Goal: Contribute content: Contribute content

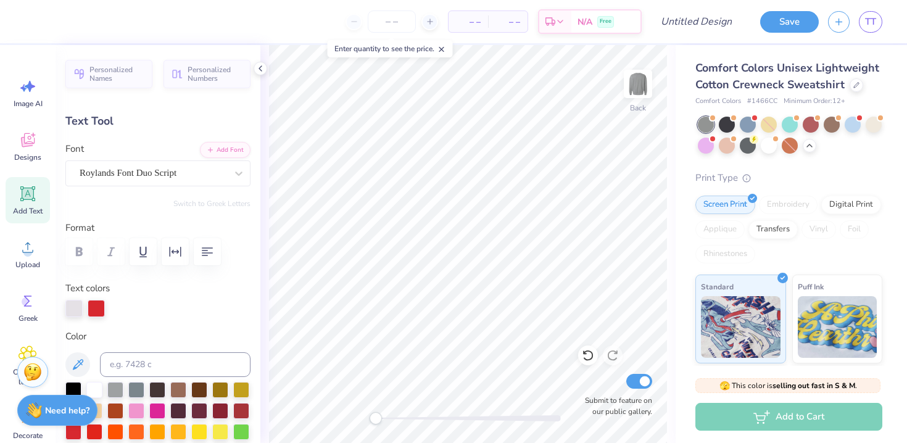
type textarea "x Delt"
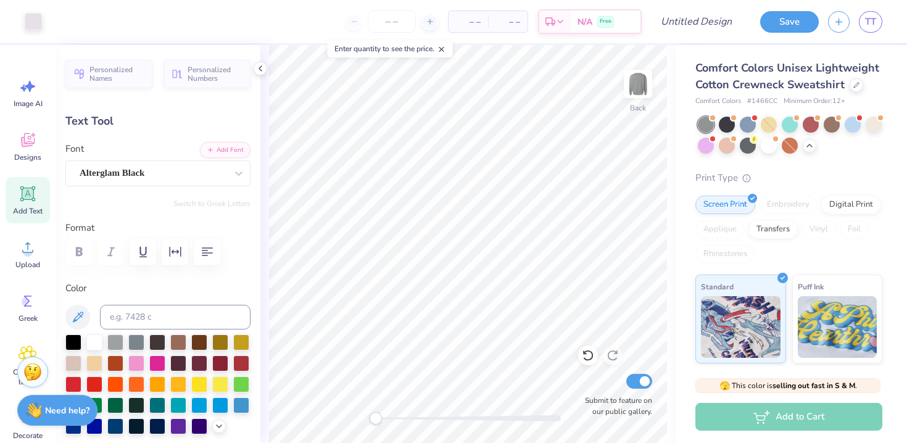
type input "3.48"
type input "0.42"
type input "16.58"
type textarea "U"
type textarea "F"
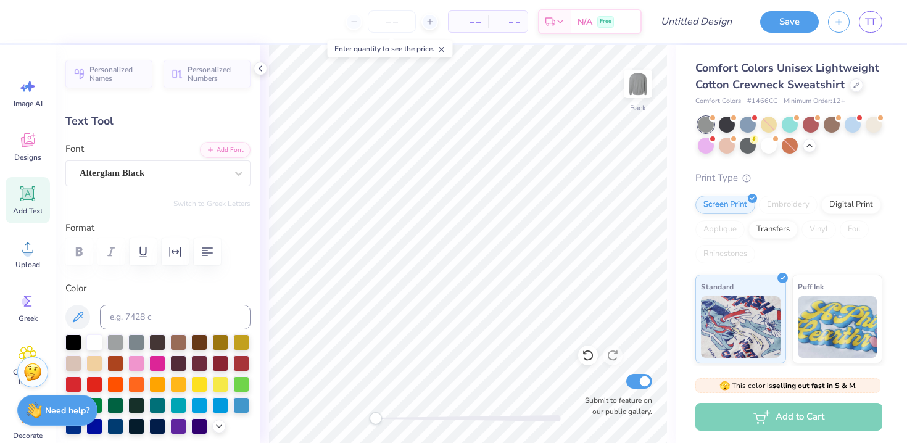
type textarea "FALL"
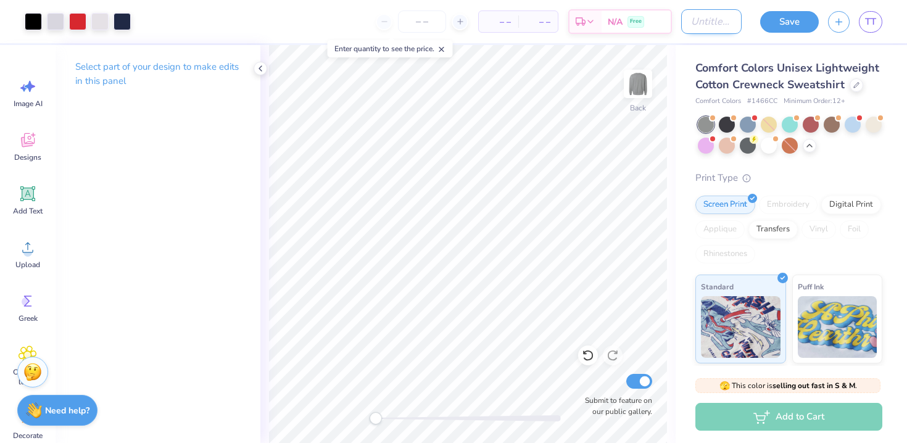
click at [475, 19] on input "Design Title" at bounding box center [711, 21] width 60 height 25
type input "hoco"
click at [475, 23] on button "Save" at bounding box center [789, 20] width 59 height 22
